Goal: Task Accomplishment & Management: Use online tool/utility

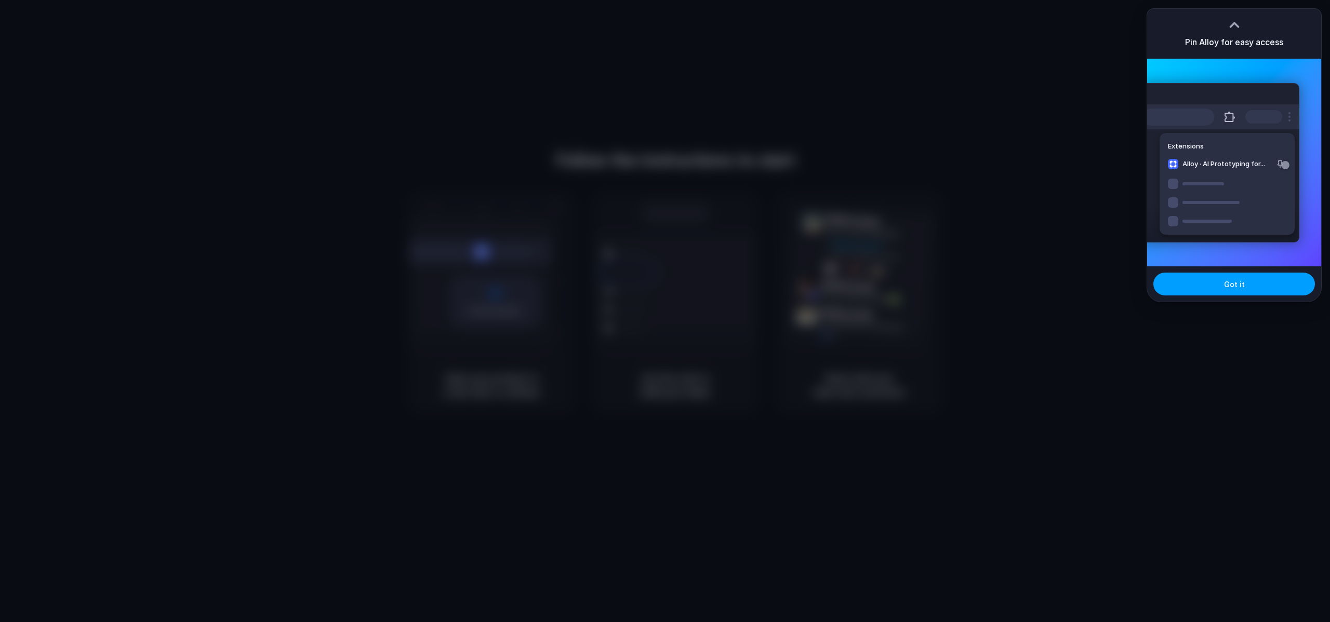
click at [1218, 286] on button "Got it" at bounding box center [1234, 284] width 162 height 23
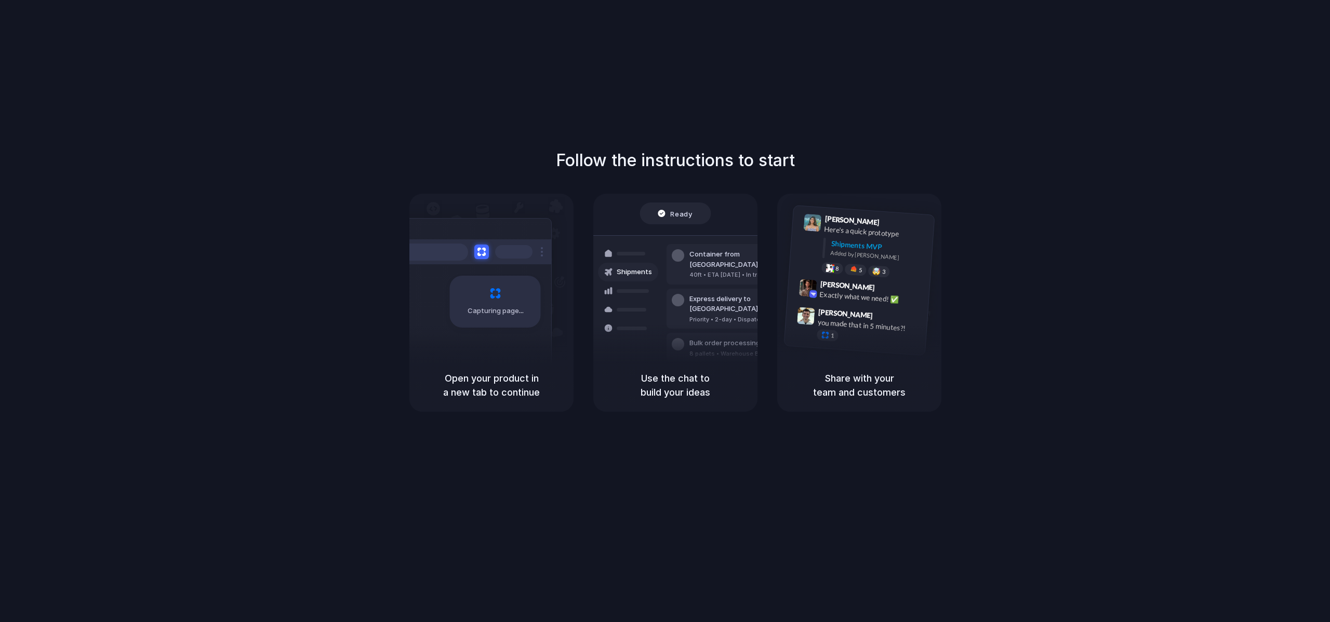
click at [827, 365] on div "Share with your team and customers" at bounding box center [859, 385] width 164 height 53
click at [683, 338] on div at bounding box center [678, 344] width 12 height 12
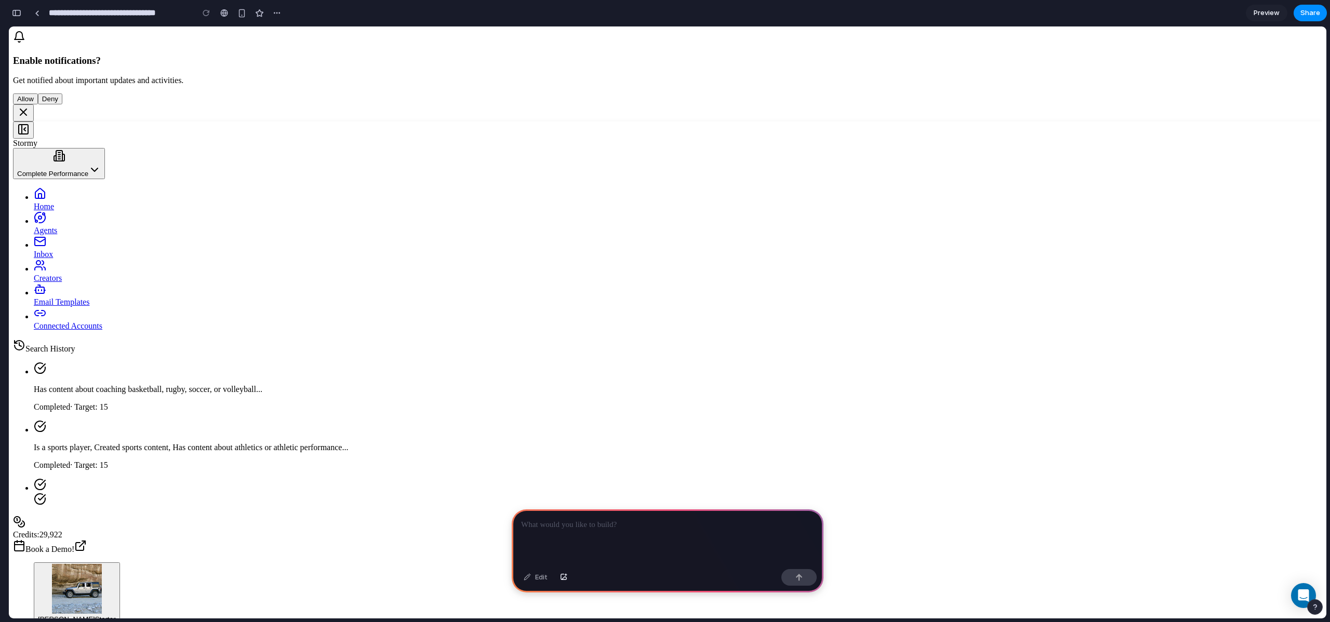
click at [1267, 14] on span "Preview" at bounding box center [1267, 13] width 26 height 10
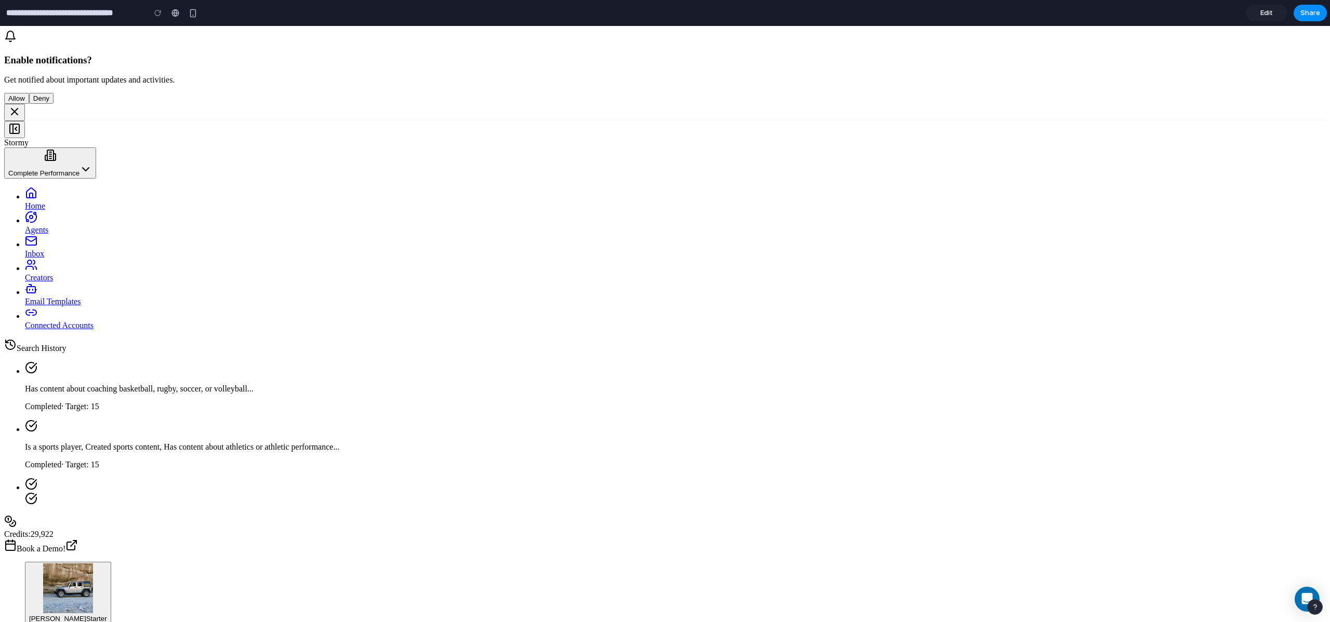
click at [1267, 14] on span "Edit" at bounding box center [1267, 13] width 12 height 10
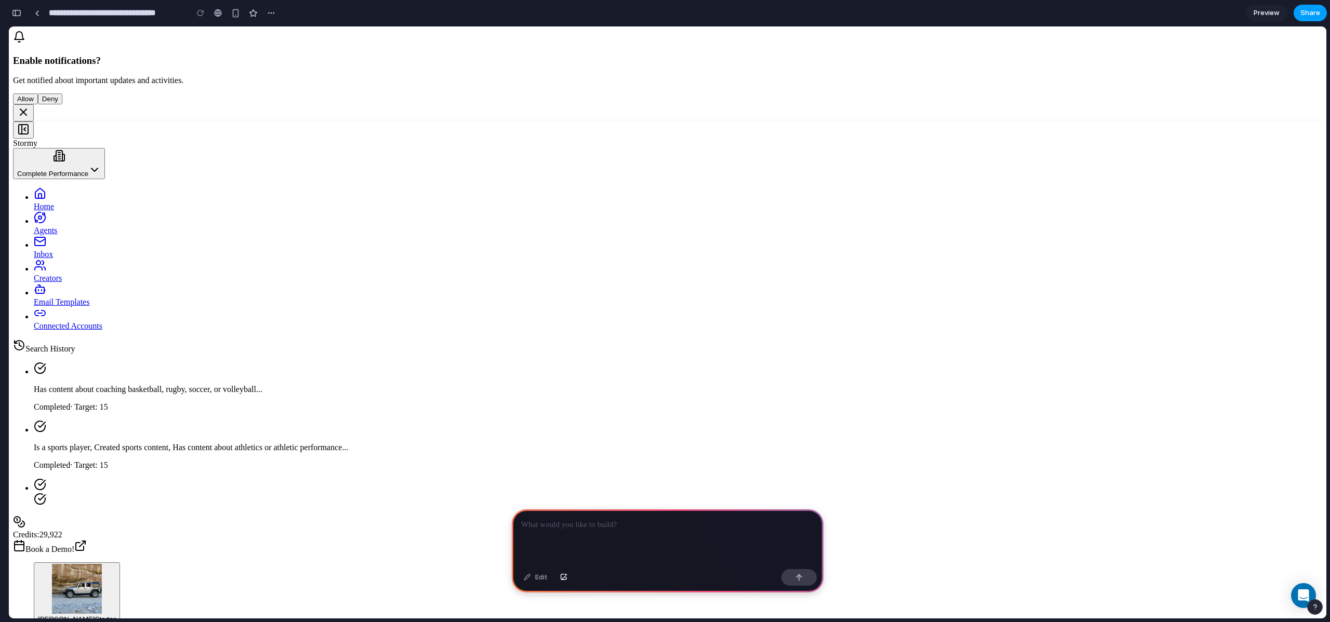
click at [1310, 14] on span "Share" at bounding box center [1311, 13] width 20 height 10
click at [1238, 11] on div "Share ' Prototype from Stormy AI Dashboard ' HK Motte Creator Anyone at Hk-mott…" at bounding box center [665, 311] width 1330 height 622
click at [733, 568] on div "Edit" at bounding box center [668, 579] width 312 height 28
click at [803, 572] on button "button" at bounding box center [798, 577] width 35 height 17
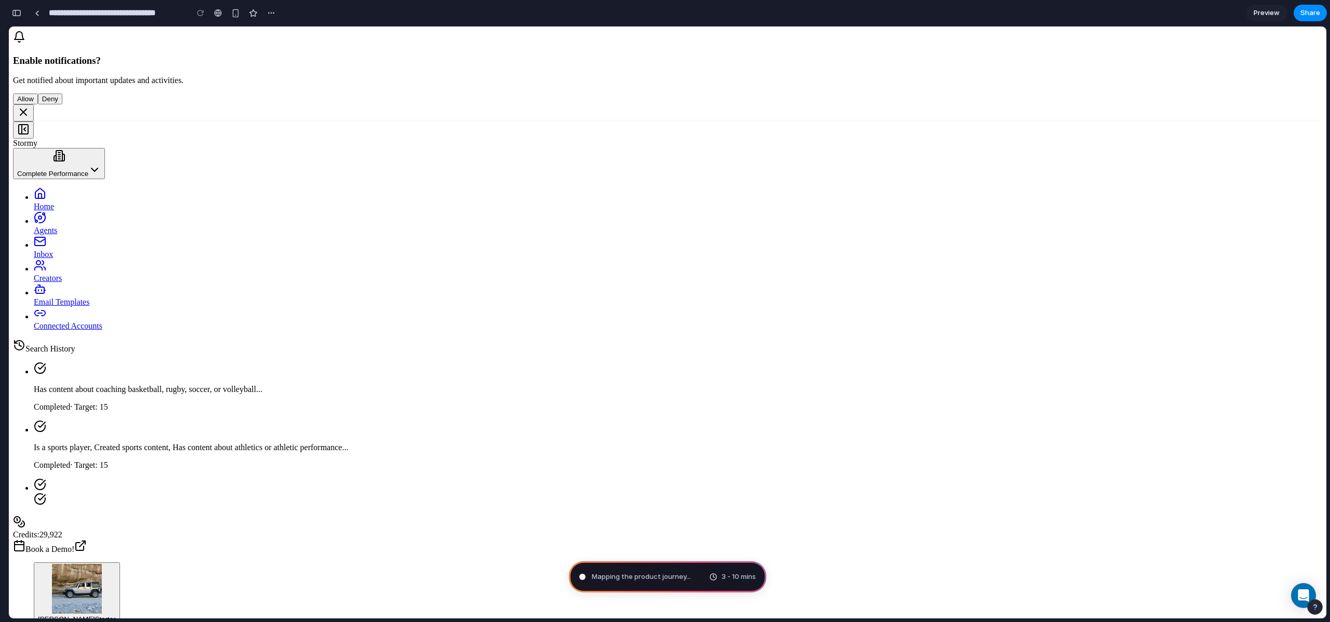
click at [38, 94] on button "Allow" at bounding box center [25, 99] width 25 height 11
click at [49, 202] on span "Home" at bounding box center [44, 206] width 20 height 9
click at [52, 226] on span "Agents" at bounding box center [45, 230] width 23 height 9
click at [45, 250] on span "Inbox" at bounding box center [43, 254] width 19 height 9
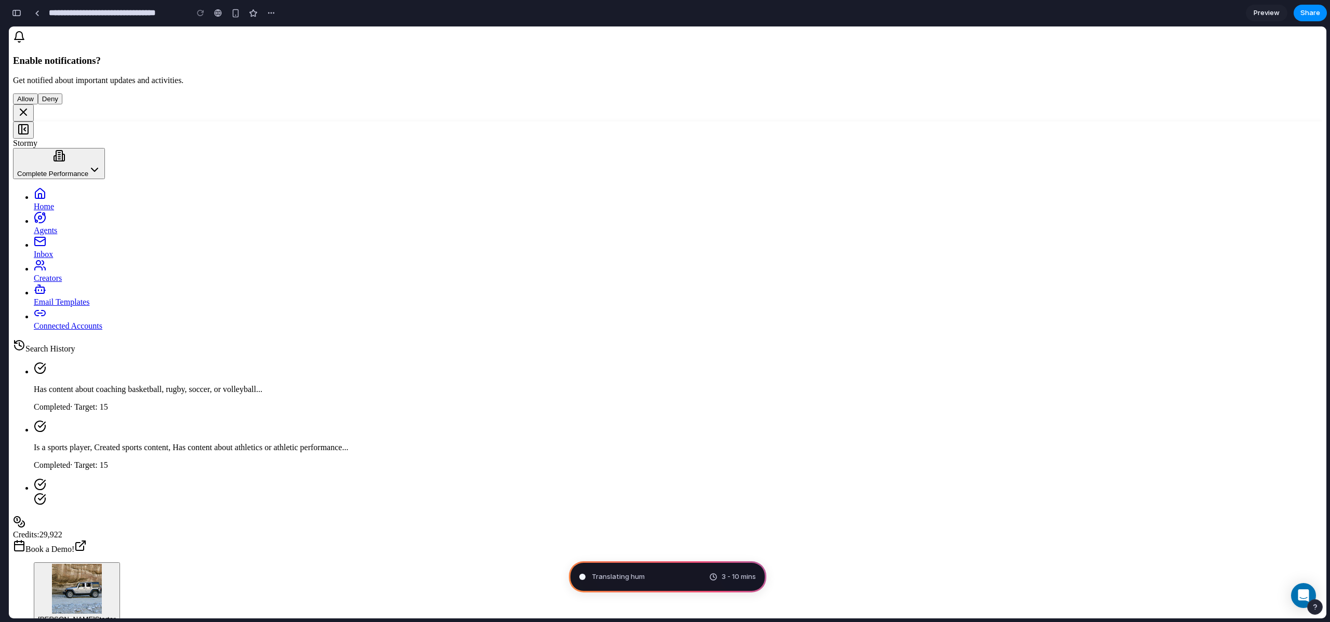
click at [66, 188] on ul "Home Agents Inbox Creators Email Templates Connected Accounts" at bounding box center [667, 259] width 1309 height 143
click at [61, 274] on span "Creators" at bounding box center [48, 278] width 28 height 9
click at [669, 578] on span "Mapping the product journey" at bounding box center [639, 577] width 95 height 10
click at [30, 106] on icon at bounding box center [23, 112] width 12 height 12
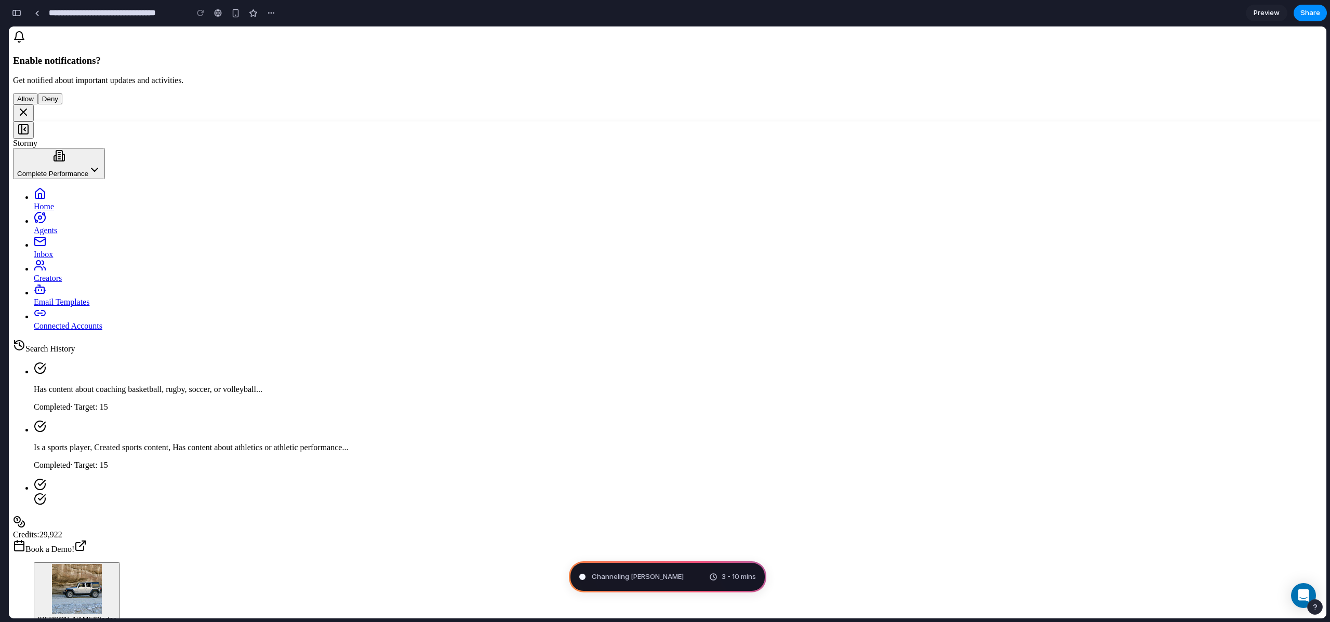
click at [38, 94] on button "Allow" at bounding box center [25, 99] width 25 height 11
type input "**********"
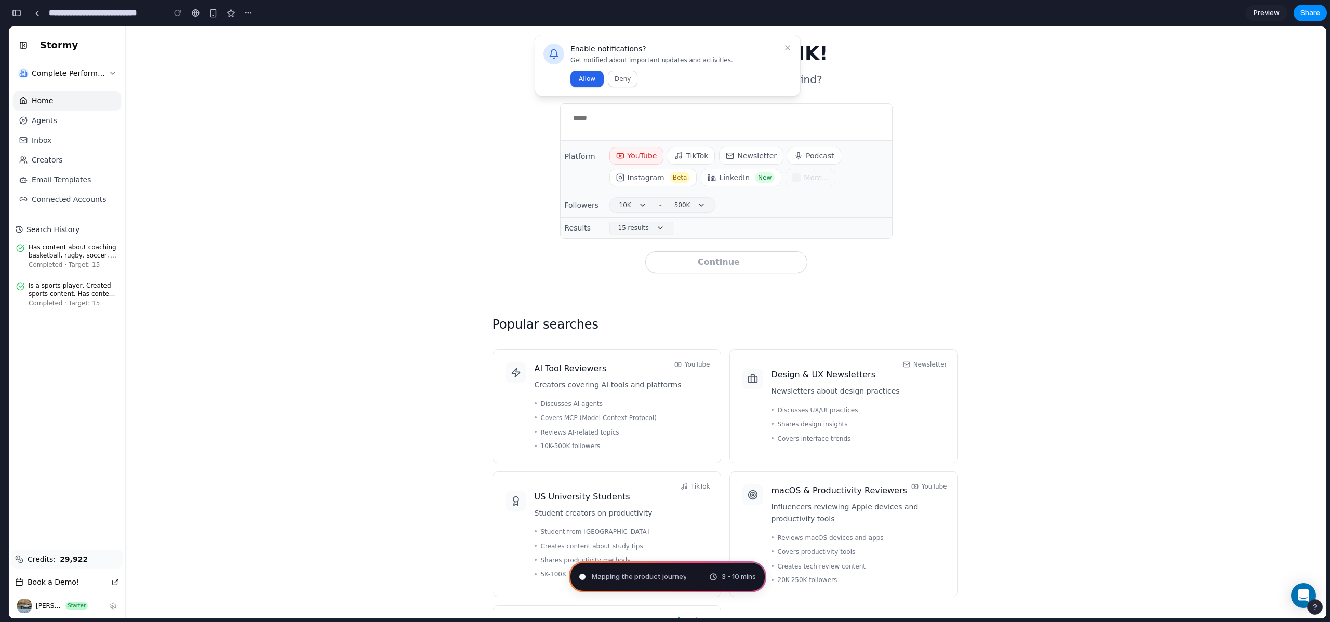
click at [669, 577] on span "Mapping the product journey" at bounding box center [639, 577] width 95 height 10
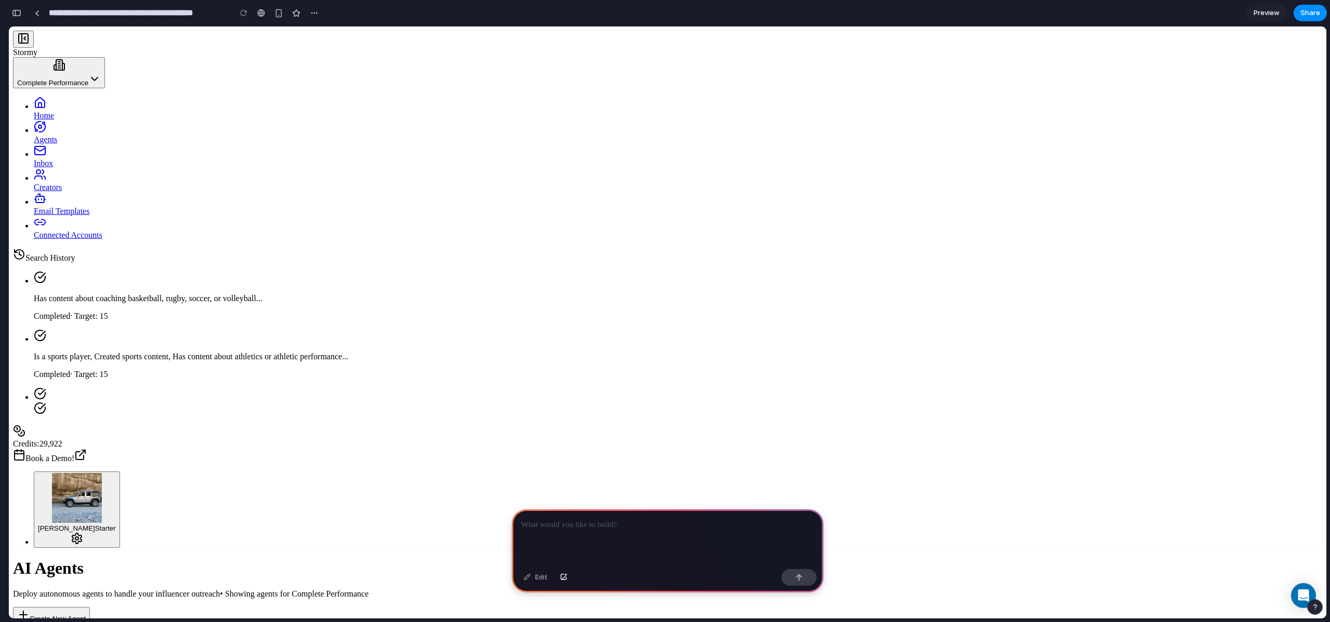
click at [664, 529] on p at bounding box center [667, 525] width 293 height 12
click at [805, 580] on button "button" at bounding box center [798, 577] width 35 height 17
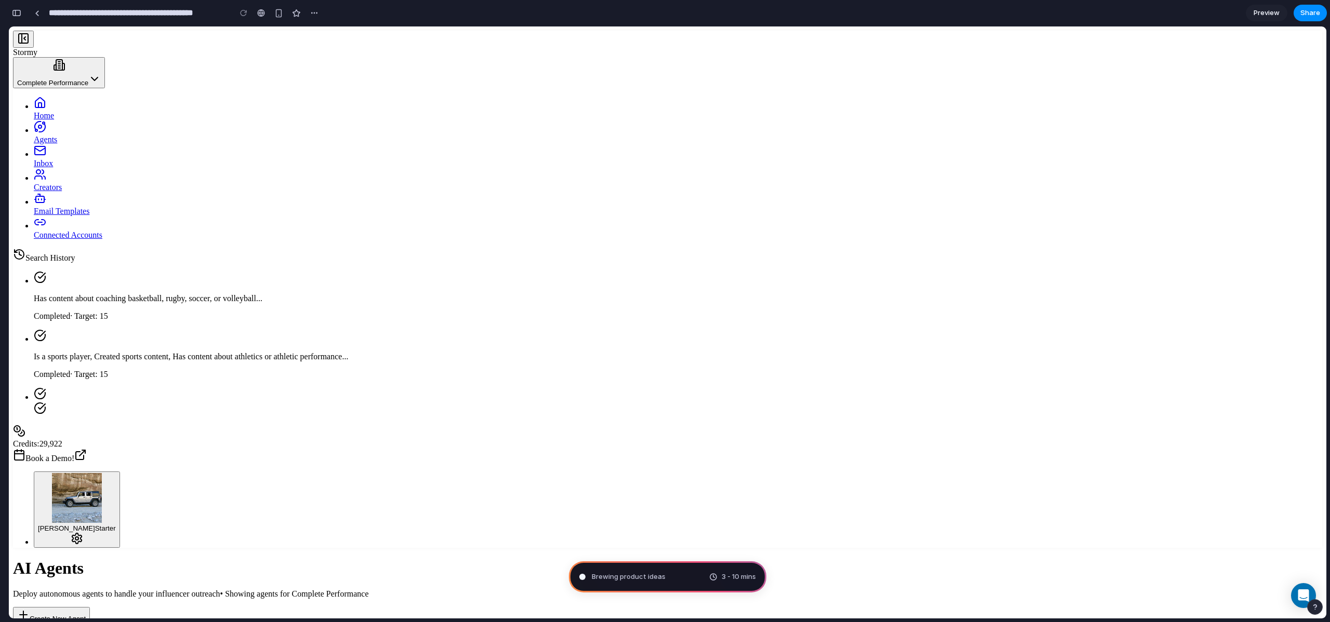
type input "**********"
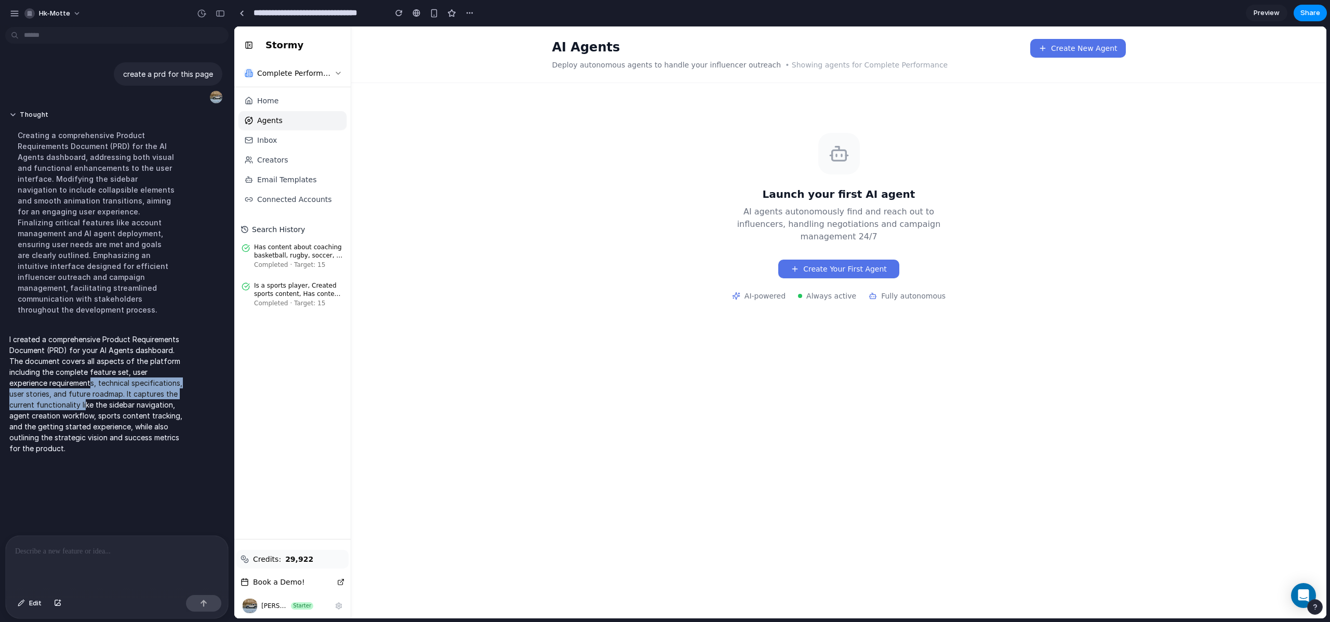
drag, startPoint x: 85, startPoint y: 391, endPoint x: 90, endPoint y: 376, distance: 15.9
click at [90, 376] on p "I created a comprehensive Product Requirements Document (PRD) for your AI Agent…" at bounding box center [96, 394] width 174 height 120
click at [118, 380] on p "I created a comprehensive Product Requirements Document (PRD) for your AI Agent…" at bounding box center [96, 394] width 174 height 120
click at [1316, 608] on div "button" at bounding box center [1314, 607] width 7 height 7
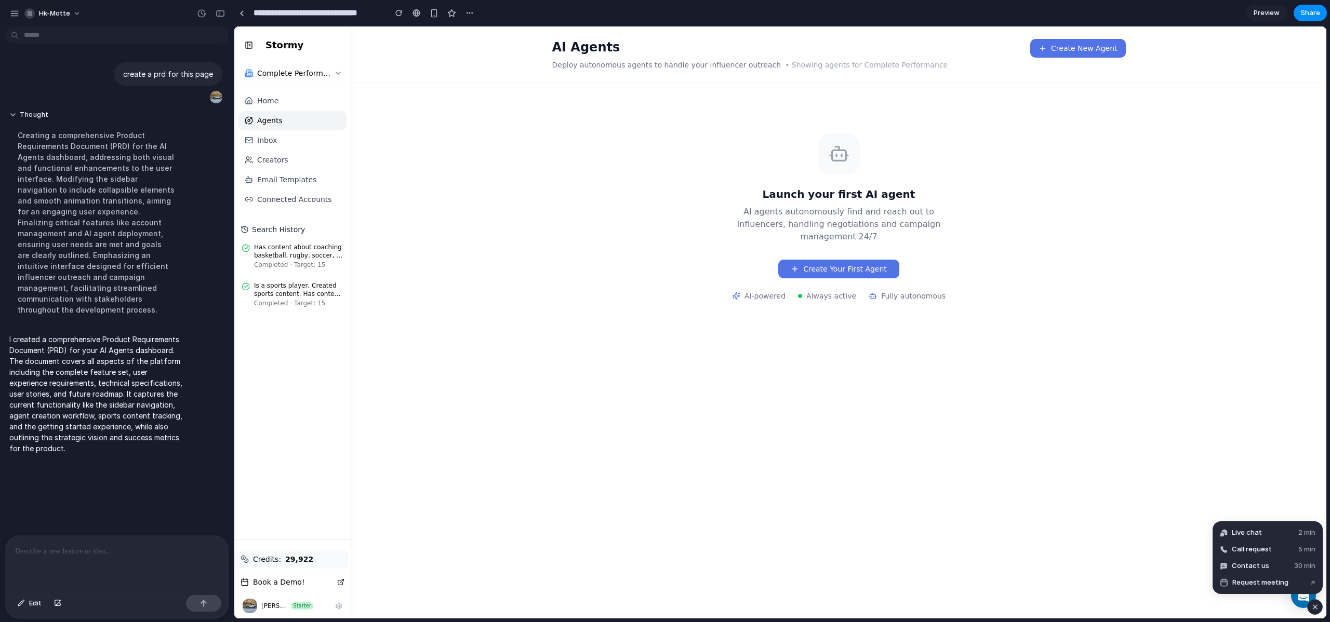
click at [1316, 608] on div "button" at bounding box center [1315, 607] width 9 height 12
click at [1267, 12] on span "Preview" at bounding box center [1267, 13] width 26 height 10
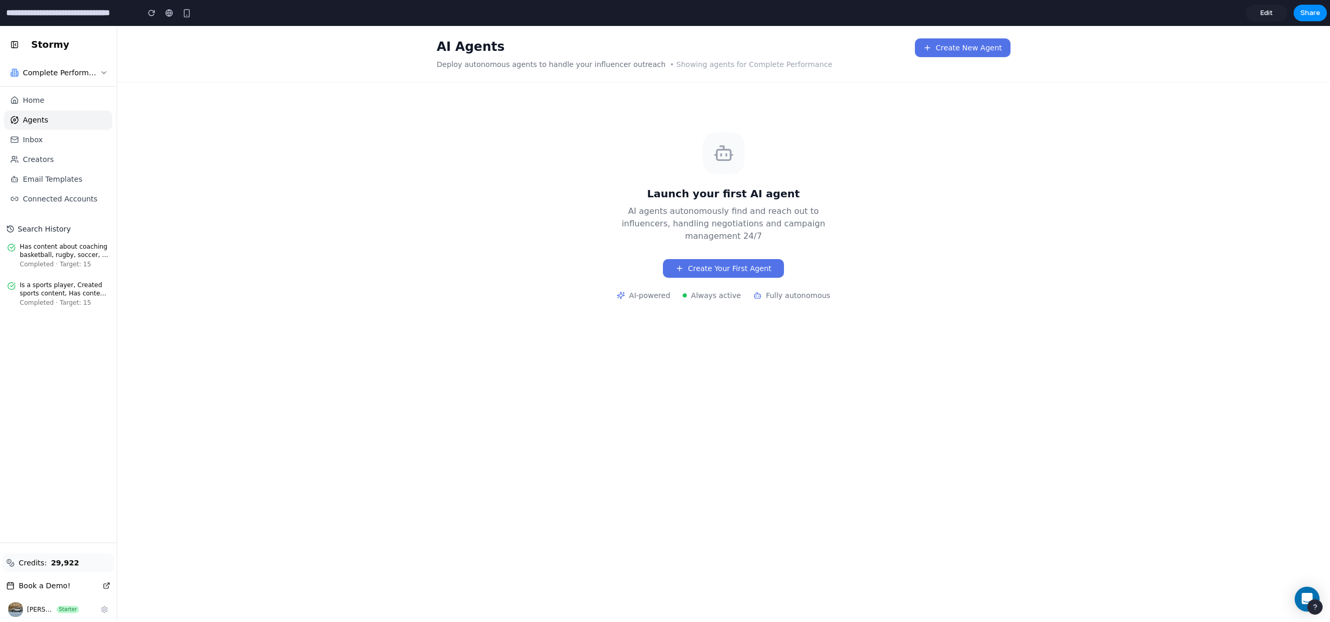
click at [1267, 12] on span "Edit" at bounding box center [1267, 13] width 12 height 10
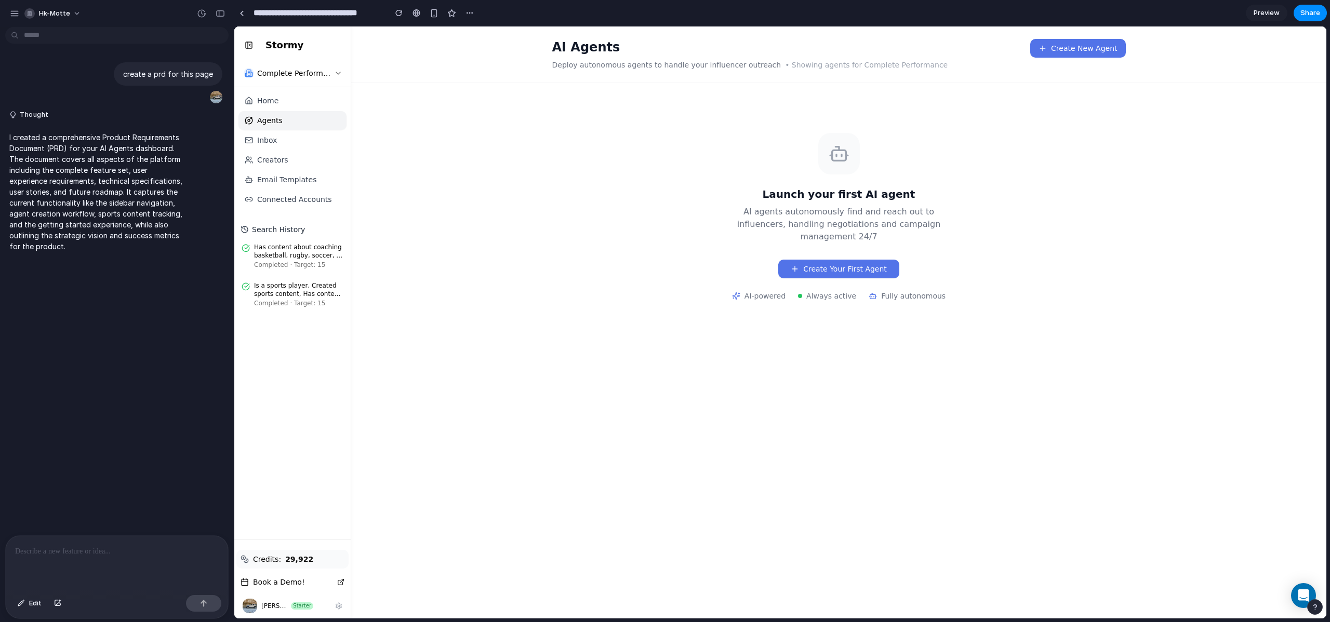
click at [1268, 11] on span "Preview" at bounding box center [1267, 13] width 26 height 10
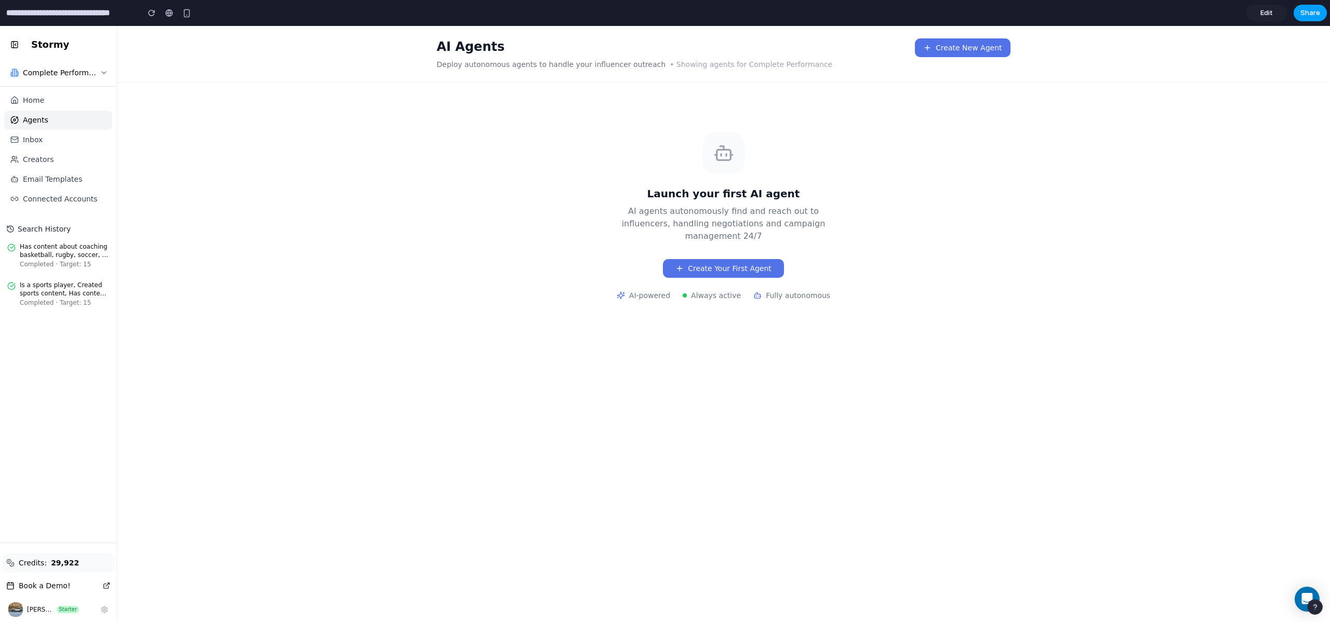
click at [1304, 15] on span "Share" at bounding box center [1311, 13] width 20 height 10
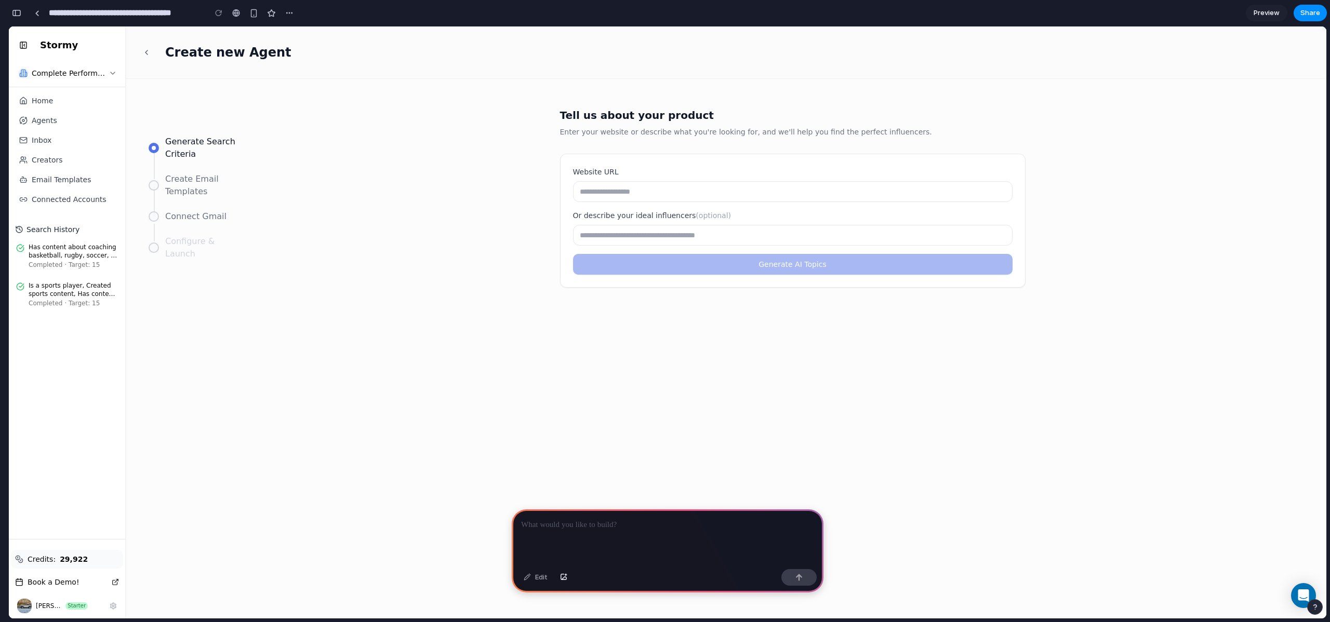
click at [568, 540] on div at bounding box center [668, 538] width 312 height 56
click at [801, 577] on div "button" at bounding box center [798, 577] width 7 height 7
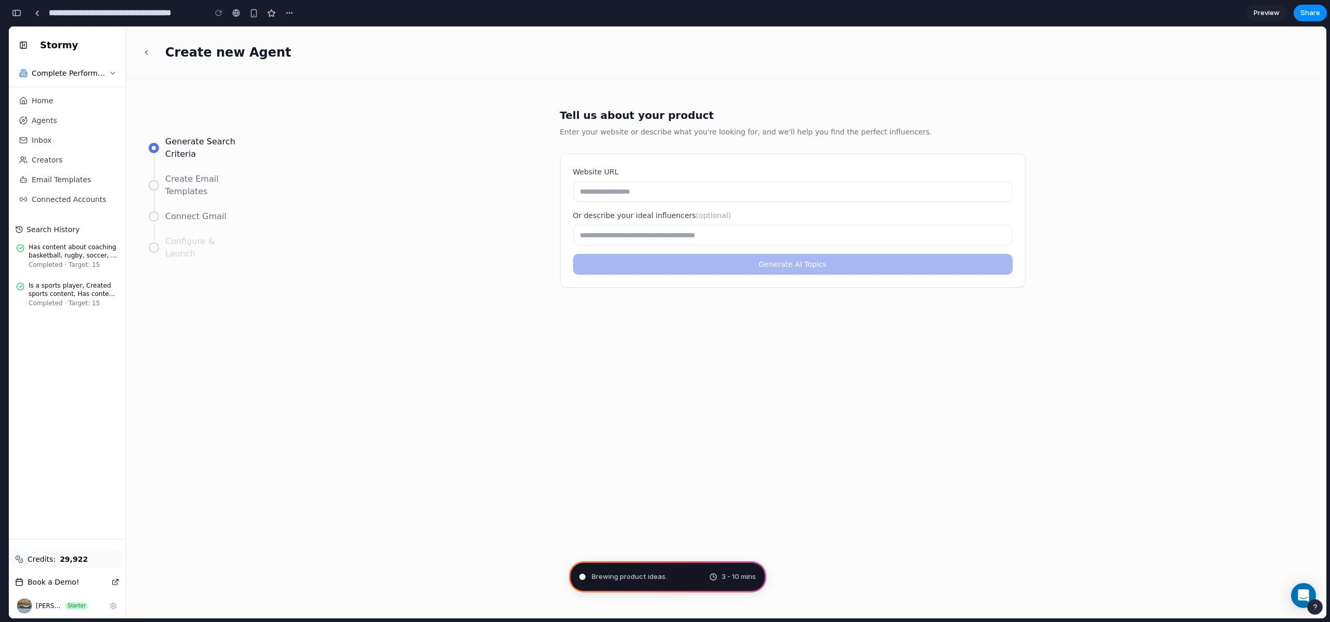
type input "**********"
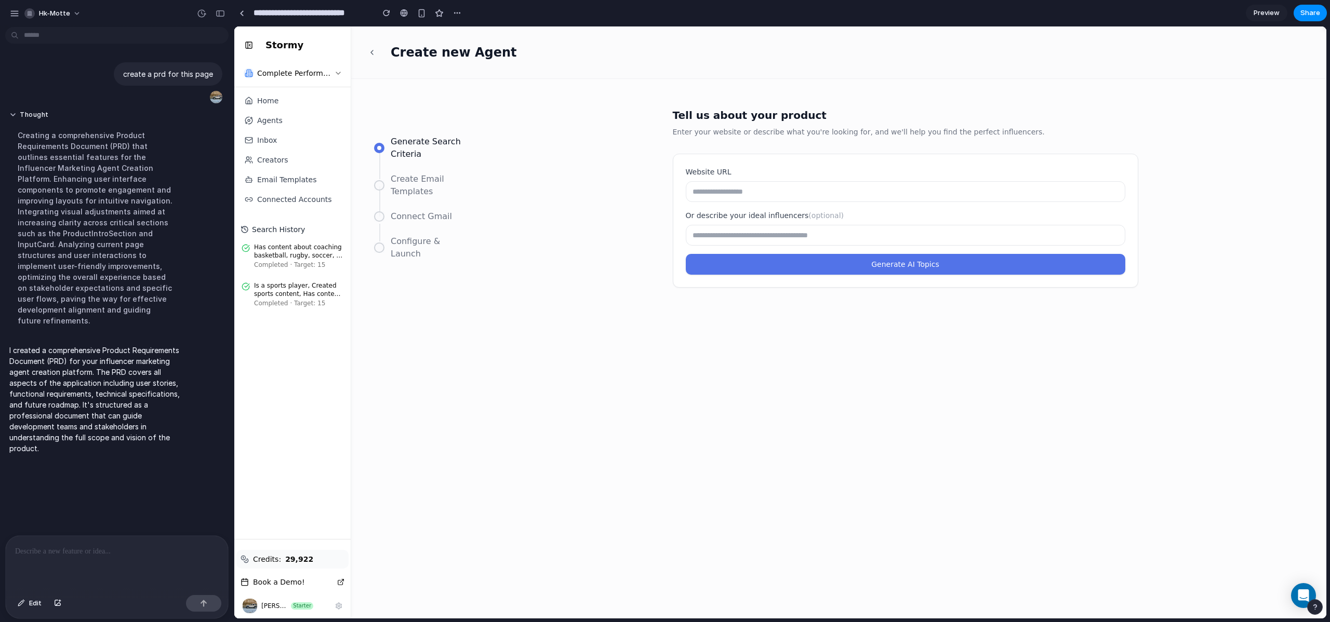
click at [75, 563] on div at bounding box center [117, 563] width 222 height 55
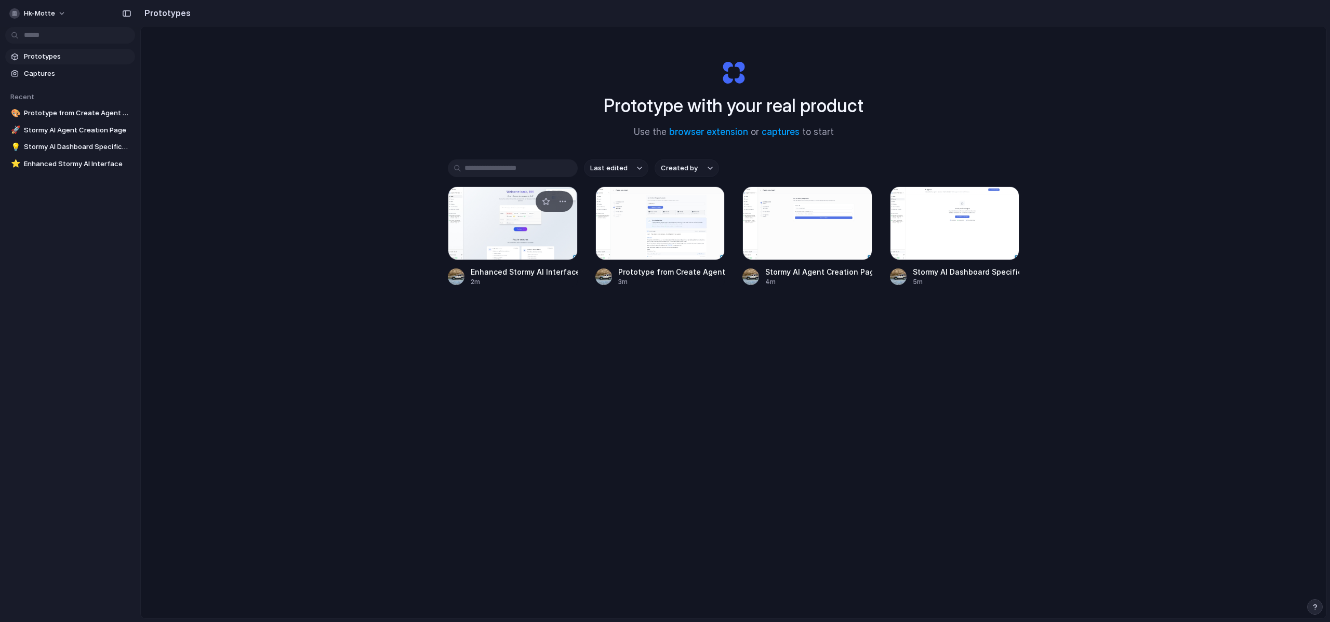
click at [505, 240] on div at bounding box center [513, 224] width 130 height 74
click at [638, 228] on div at bounding box center [660, 224] width 130 height 74
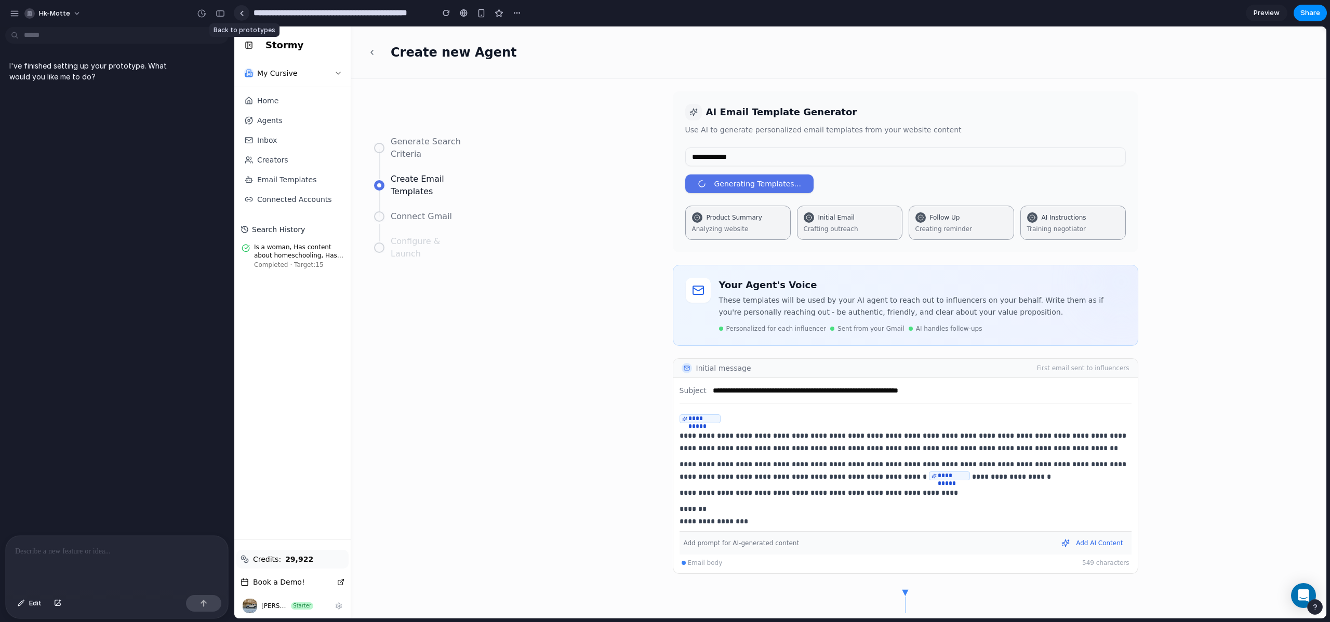
click at [242, 14] on div at bounding box center [242, 13] width 5 height 6
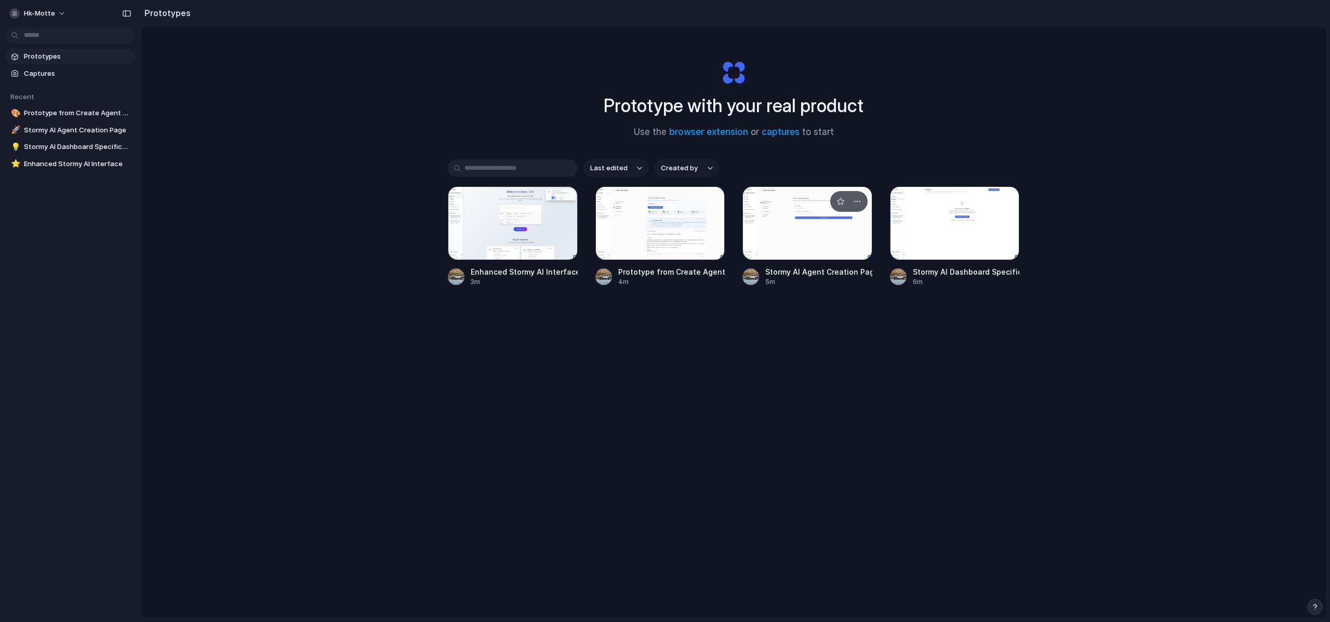
click at [792, 218] on div at bounding box center [807, 224] width 130 height 74
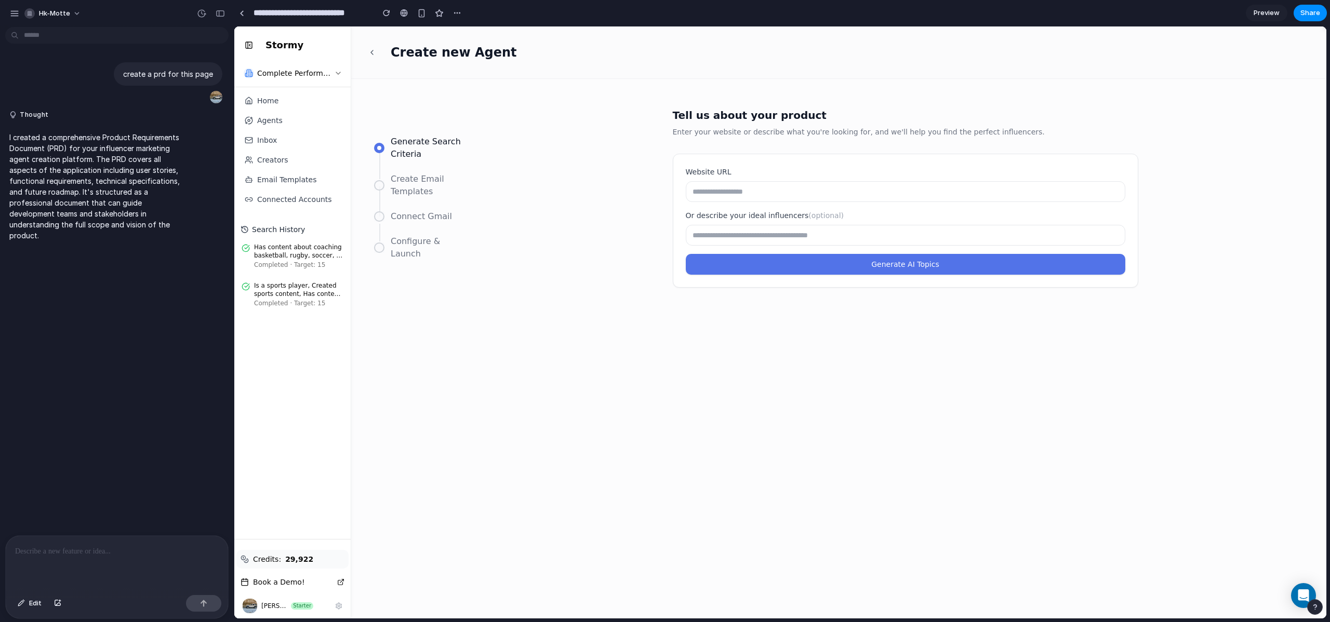
click at [117, 559] on div at bounding box center [117, 563] width 222 height 55
click at [458, 14] on div "button" at bounding box center [457, 13] width 8 height 8
click at [421, 17] on div "Duplicate Delete" at bounding box center [665, 311] width 1330 height 622
click at [242, 15] on div at bounding box center [242, 13] width 5 height 6
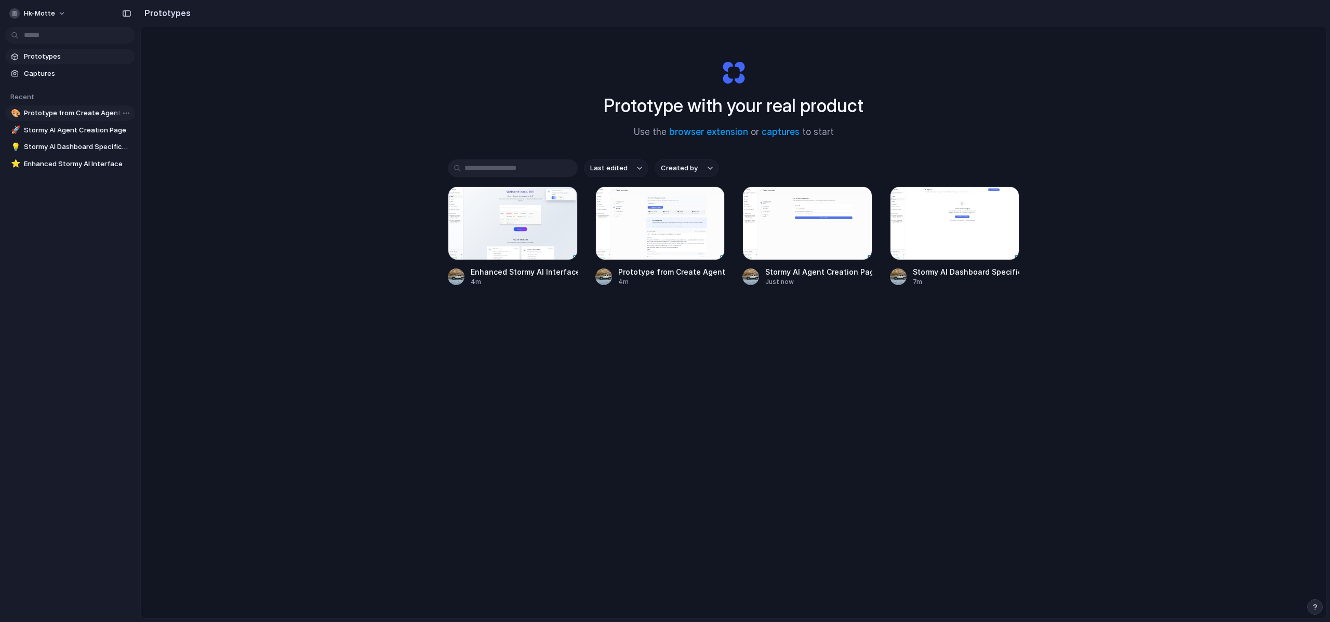
click at [98, 108] on span "Prototype from Create Agent - Follow-up & Replies" at bounding box center [77, 113] width 107 height 10
click at [79, 145] on span "Stormy AI Dashboard Specification" at bounding box center [77, 147] width 107 height 10
click at [72, 161] on span "Enhanced Stormy AI Interface" at bounding box center [77, 164] width 107 height 10
click at [38, 70] on span "Captures" at bounding box center [77, 74] width 107 height 10
